Goal: Task Accomplishment & Management: Use online tool/utility

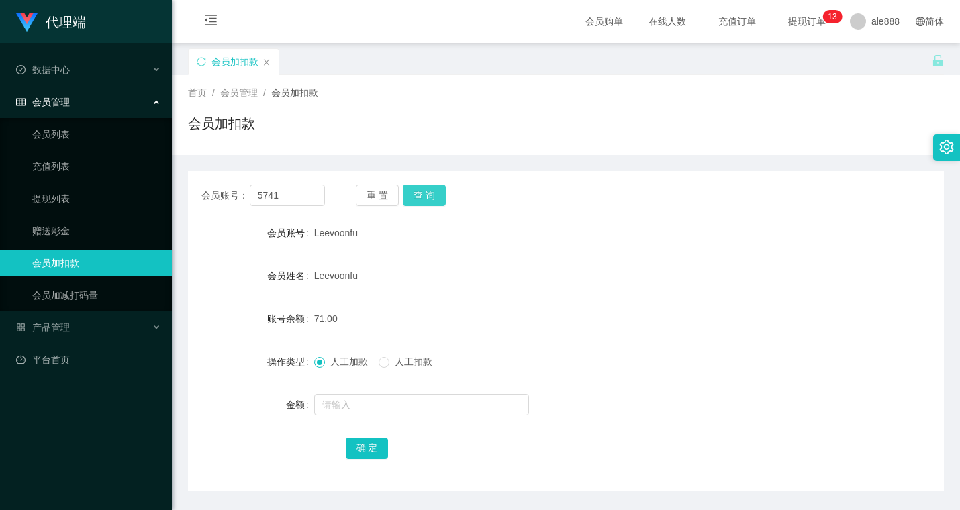
type input "5741"
click at [434, 203] on button "查 询" at bounding box center [424, 195] width 43 height 21
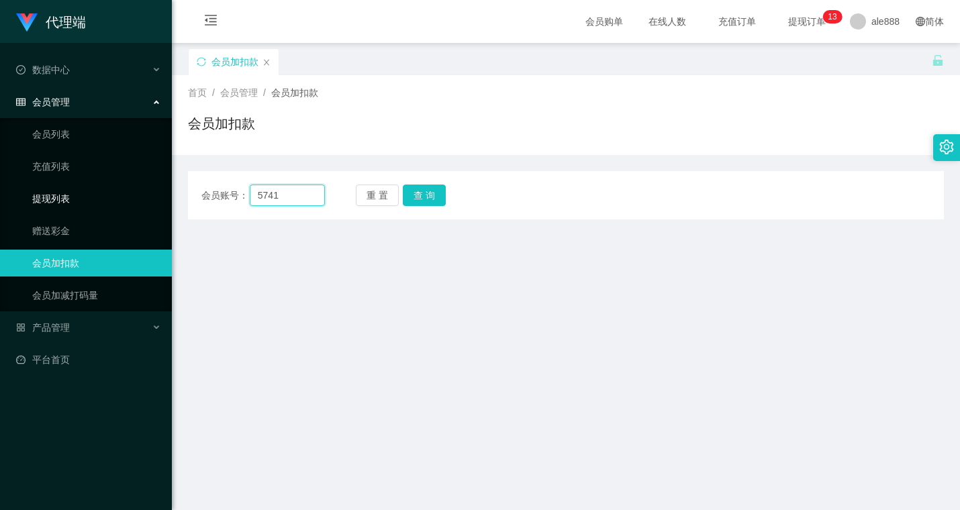
drag, startPoint x: 287, startPoint y: 189, endPoint x: 170, endPoint y: 185, distance: 117.5
click at [171, 185] on section "代理端 数据中心 会员管理 会员列表 充值列表 提现列表 赠送彩金 会员加扣款 会员加减打码量 产品管理 平台首页 保存配置 重置配置 整体风格设置 主题色 …" at bounding box center [480, 334] width 960 height 669
drag, startPoint x: 521, startPoint y: 116, endPoint x: 501, endPoint y: 121, distance: 20.7
click at [521, 116] on div "会员加扣款" at bounding box center [566, 128] width 756 height 31
click at [282, 197] on input "text" at bounding box center [288, 195] width 76 height 21
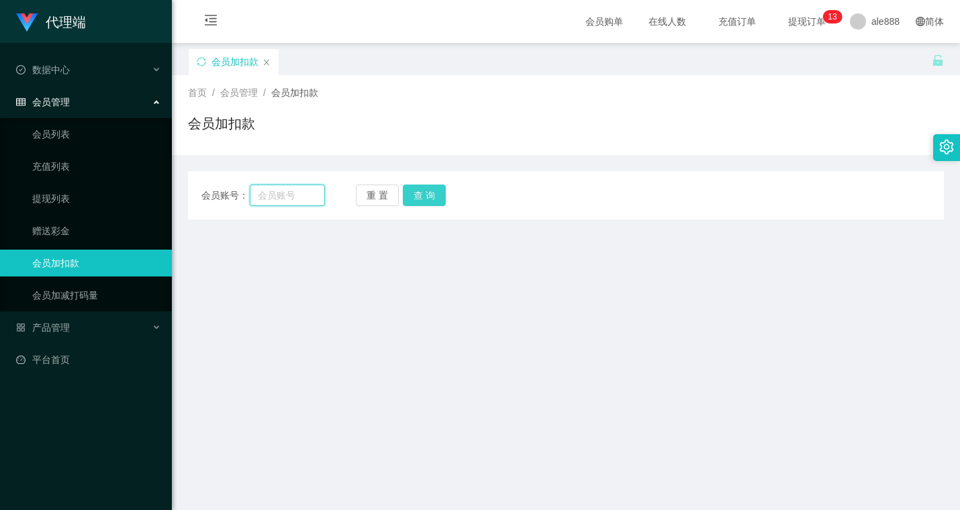
paste input "5741"
type input "5741"
click at [434, 203] on button "查 询" at bounding box center [424, 195] width 43 height 21
click at [150, 183] on section "代理端 数据中心 会员管理 会员列表 充值列表 提现列表 赠送彩金 会员加扣款 会员加减打码量 产品管理 平台首页 保存配置 重置配置 整体风格设置 主题色 …" at bounding box center [480, 334] width 960 height 669
